Goal: Task Accomplishment & Management: Manage account settings

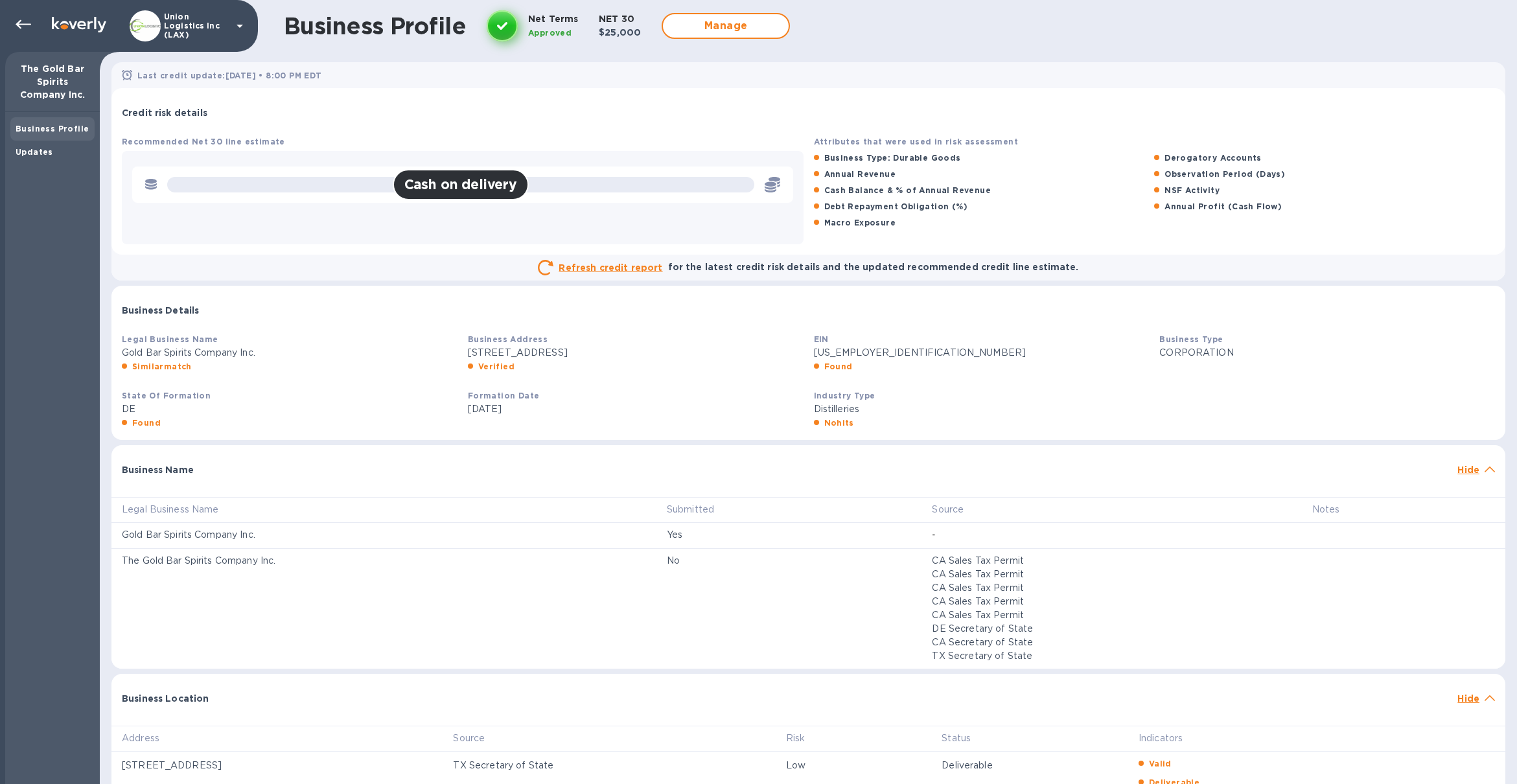
click at [168, 35] on div "Union Logistics Inc (LAX)" at bounding box center [188, 25] width 118 height 31
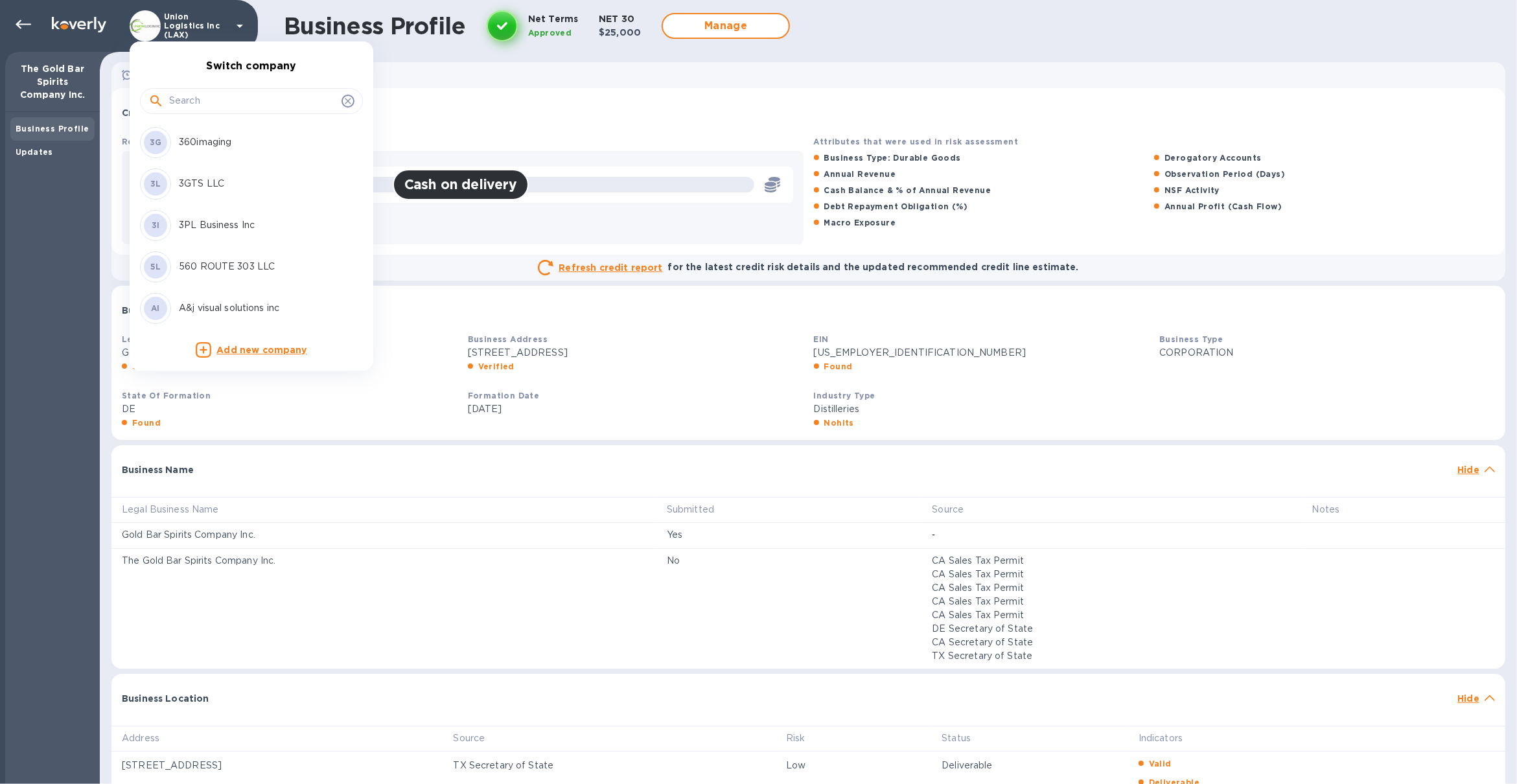
click at [206, 105] on input "text" at bounding box center [252, 100] width 167 height 19
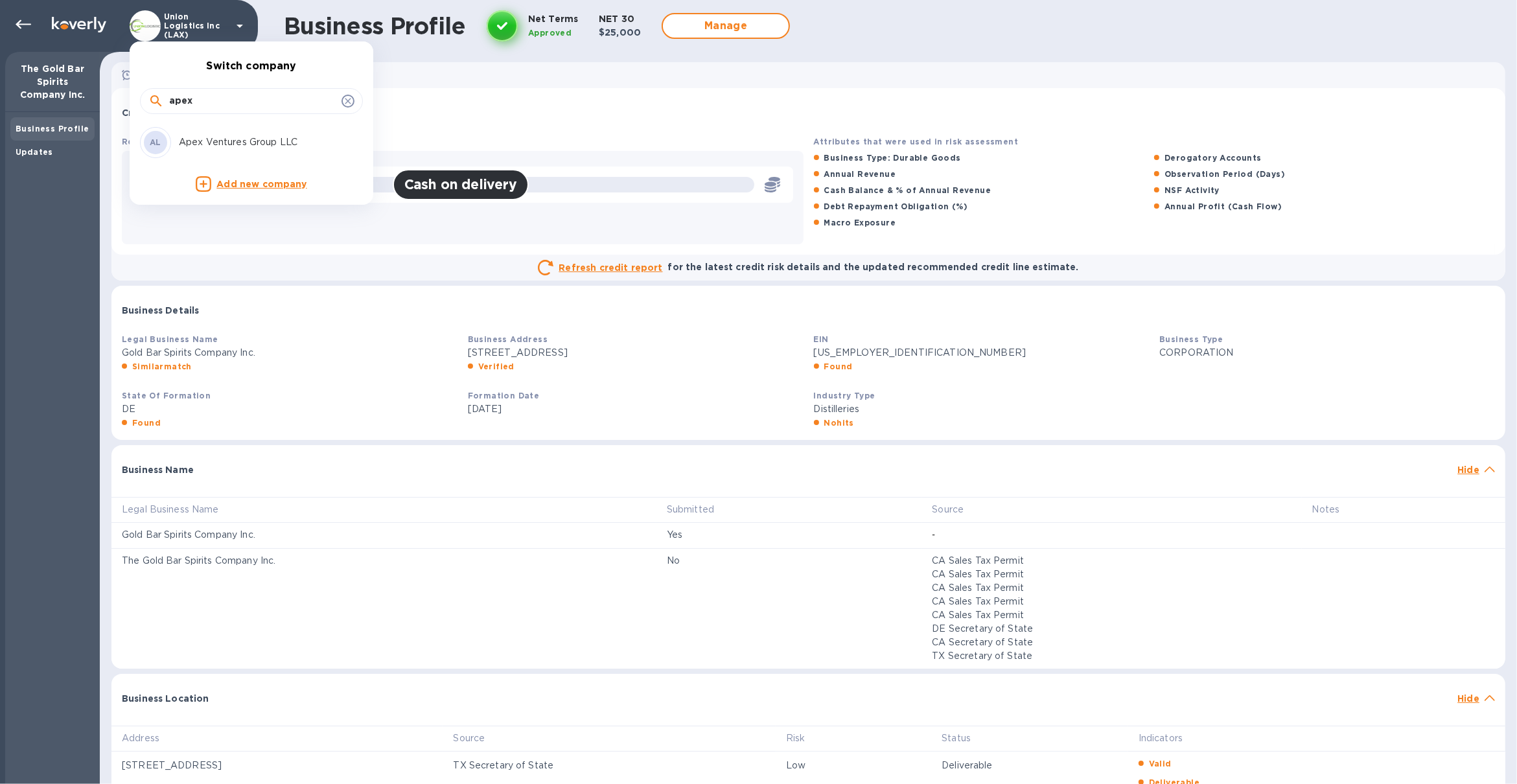
type input "apex"
click at [215, 134] on div "AL Apex Ventures Group LLC" at bounding box center [241, 142] width 202 height 31
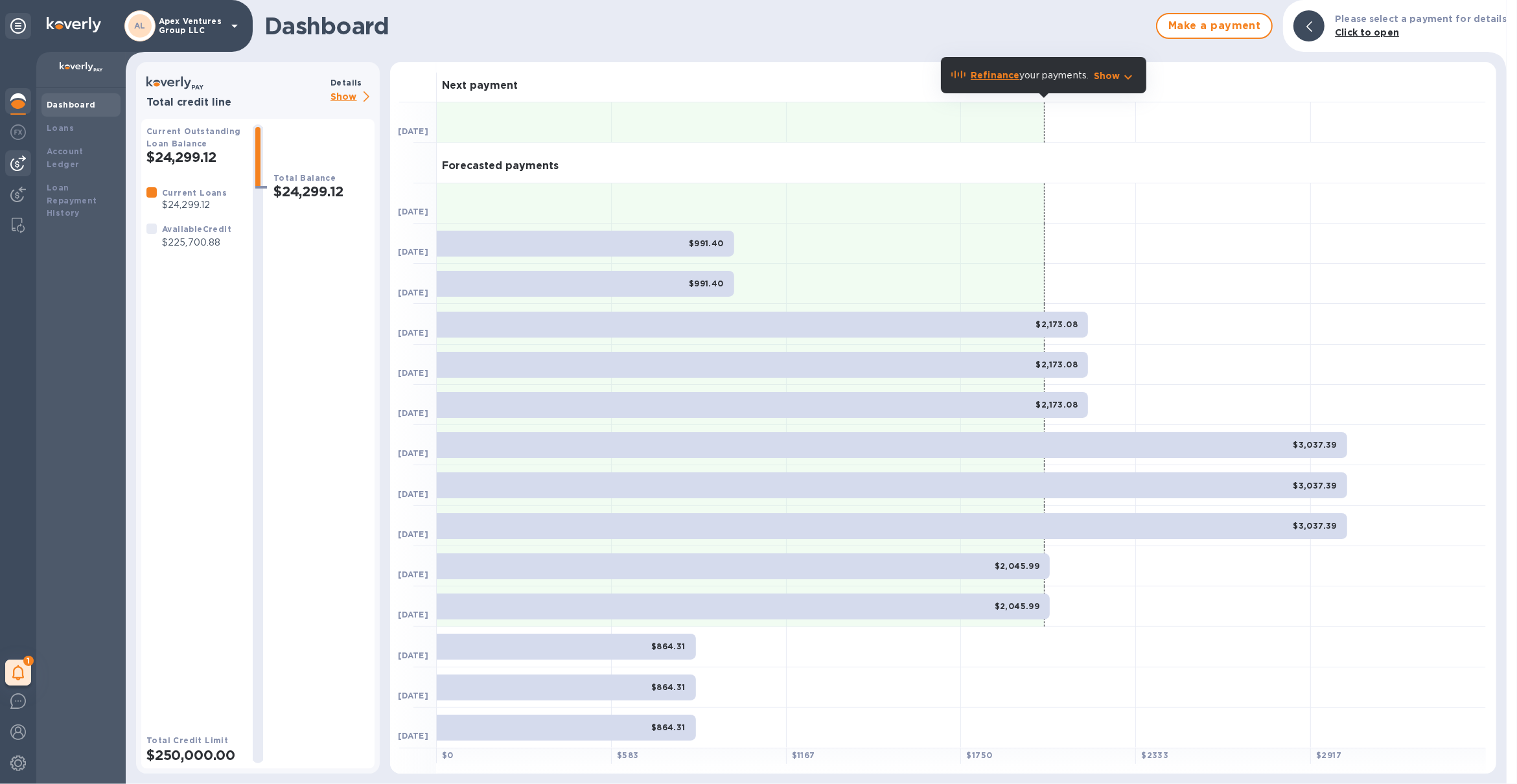
click at [24, 156] on img at bounding box center [17, 163] width 15 height 15
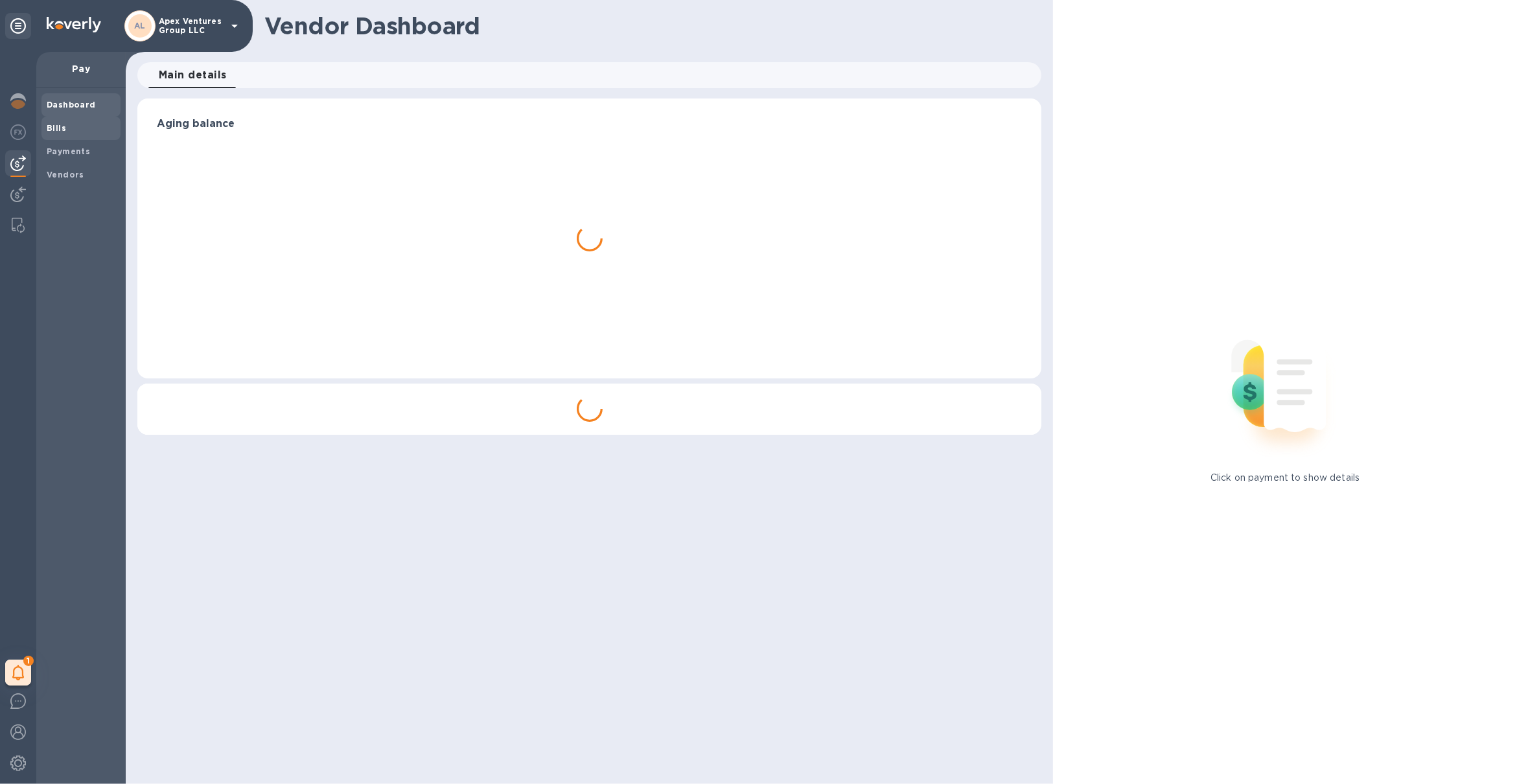
click at [61, 129] on b "Bills" at bounding box center [56, 128] width 19 height 10
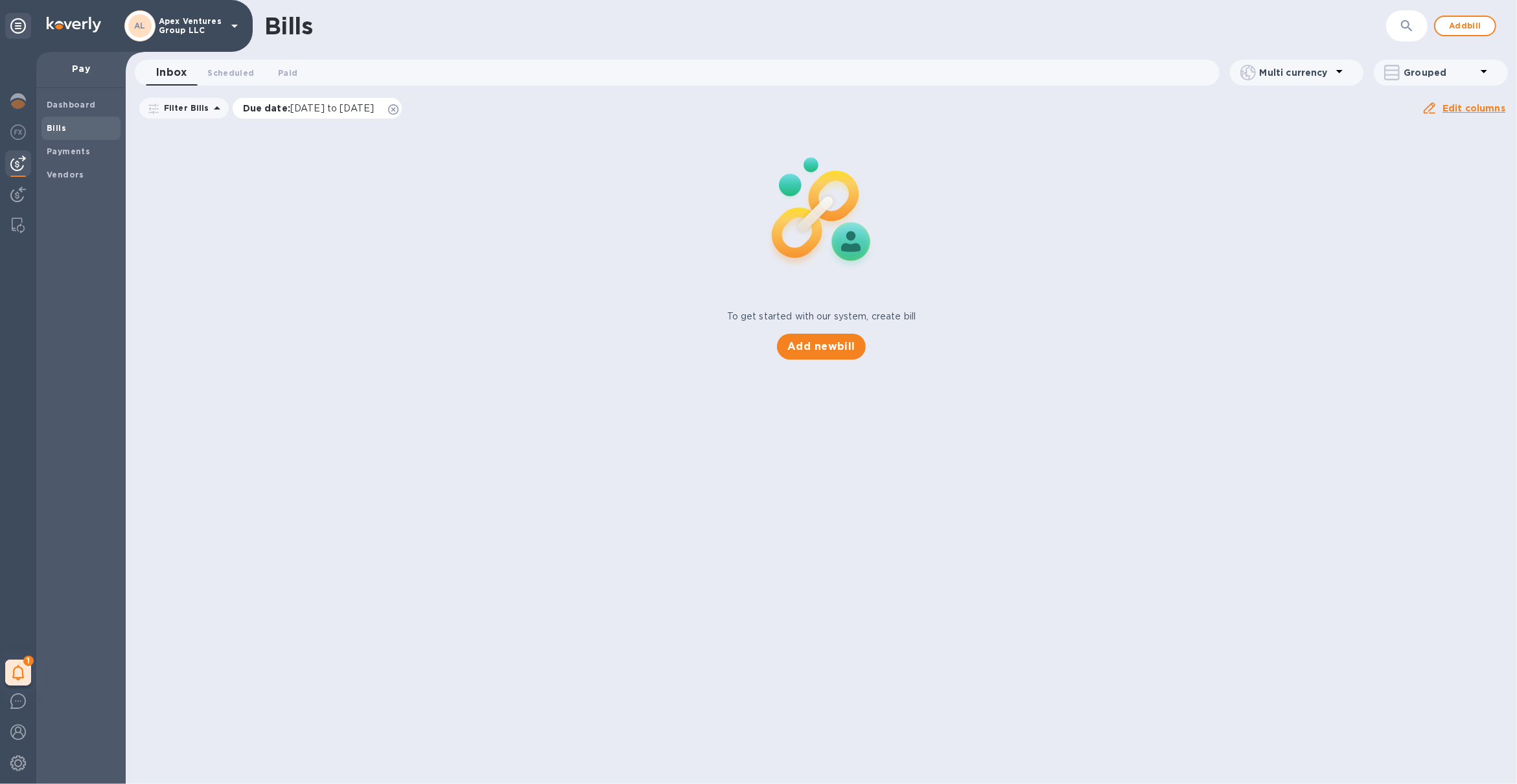
click at [399, 111] on icon at bounding box center [393, 109] width 10 height 10
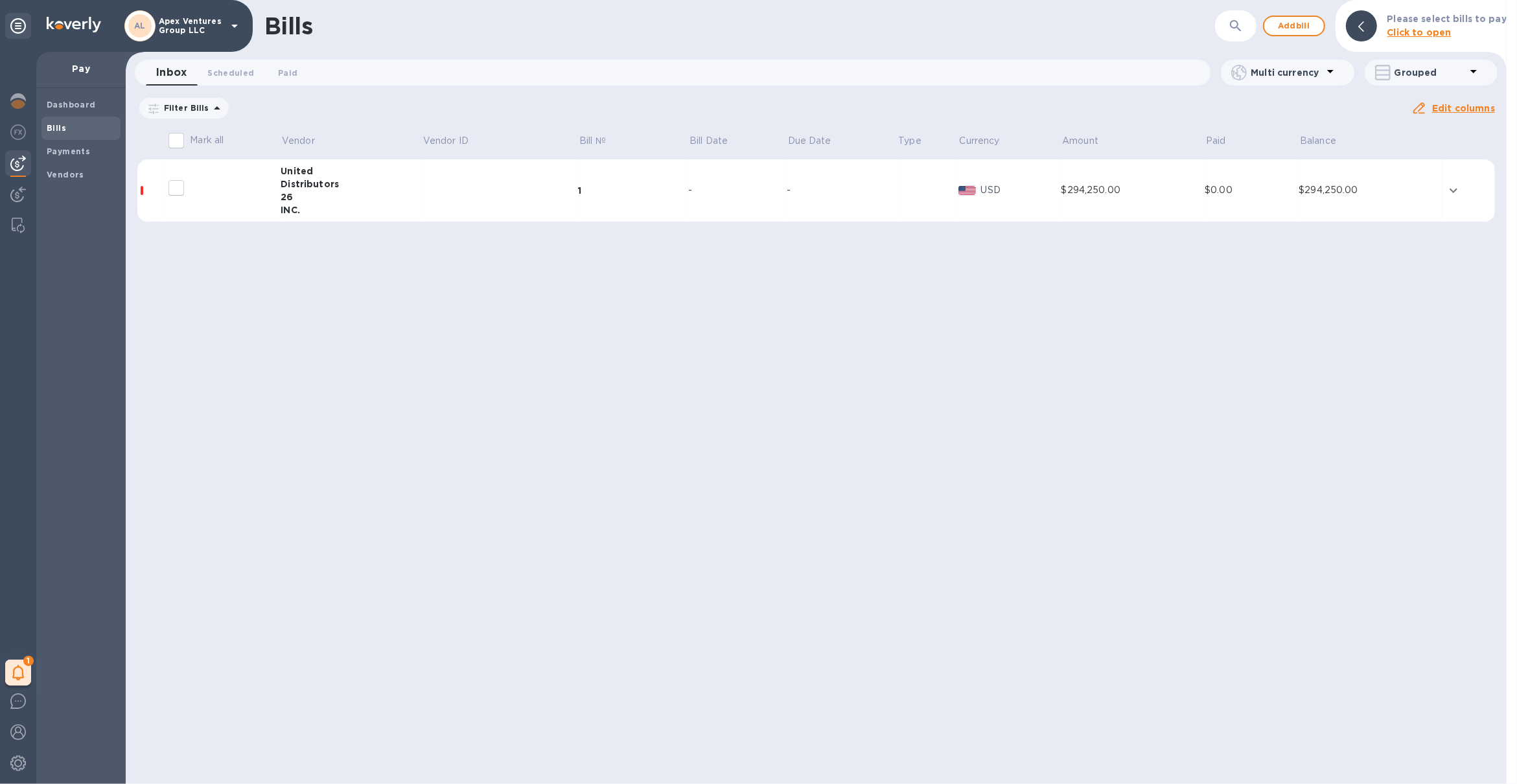
click at [412, 197] on div "26" at bounding box center [351, 197] width 141 height 13
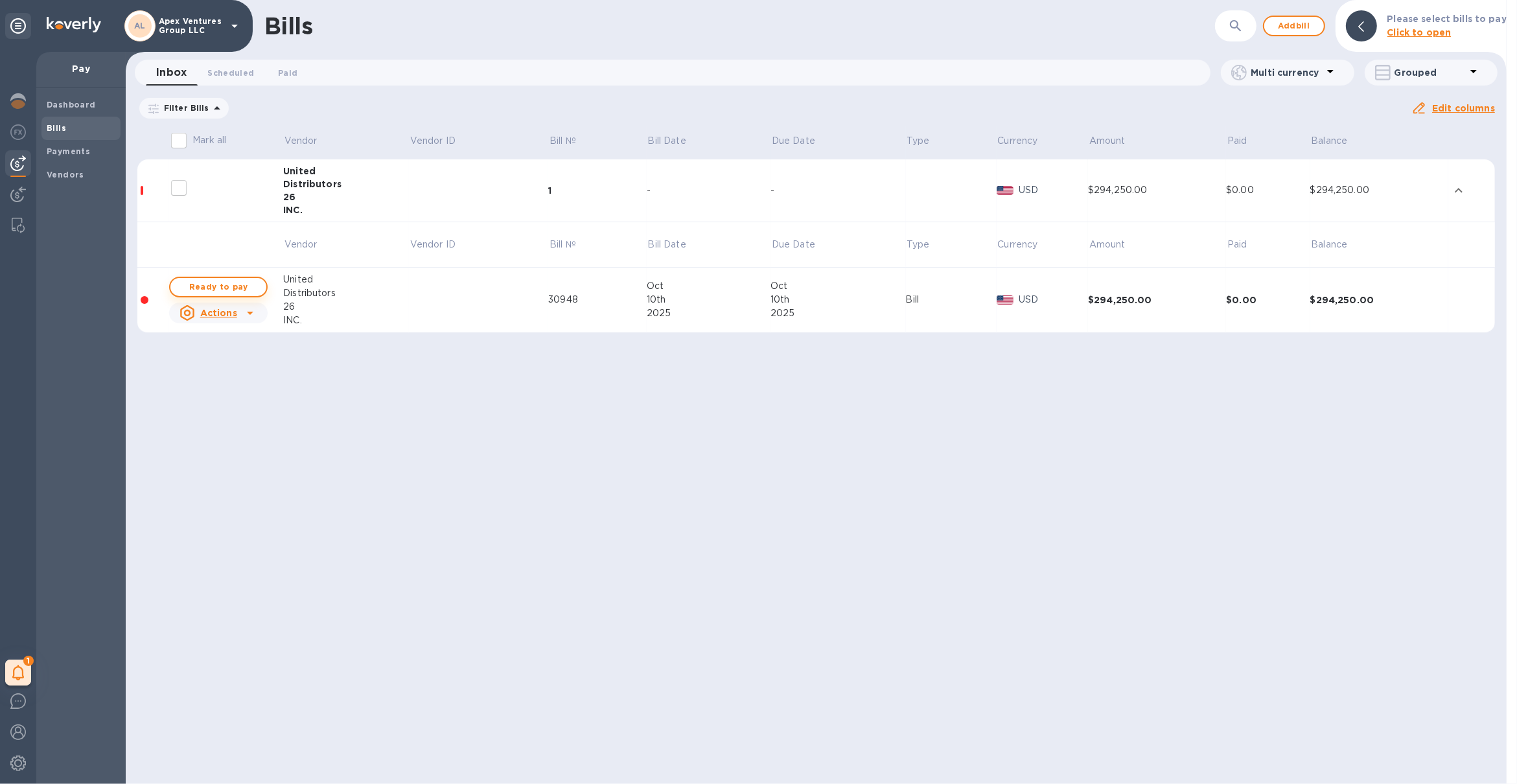
click at [227, 281] on span "Ready to pay" at bounding box center [218, 287] width 75 height 15
click at [242, 278] on button "Ready to pay" at bounding box center [218, 287] width 99 height 21
checkbox input "true"
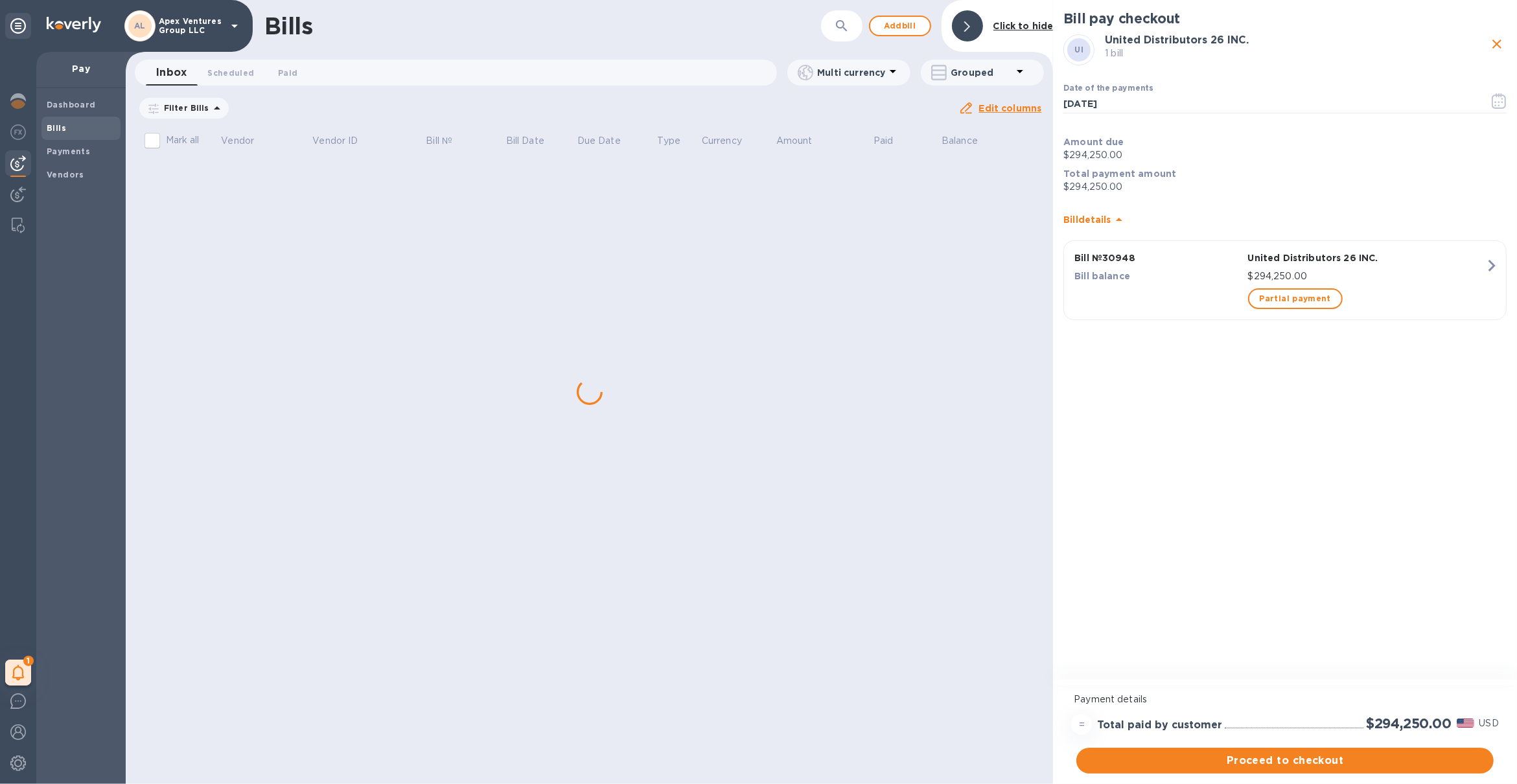
checkbox input "true"
